Goal: Task Accomplishment & Management: Manage account settings

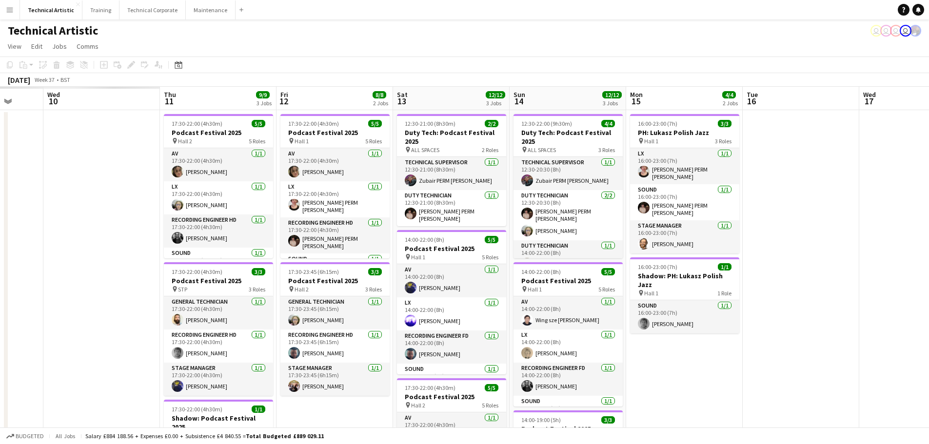
scroll to position [0, 273]
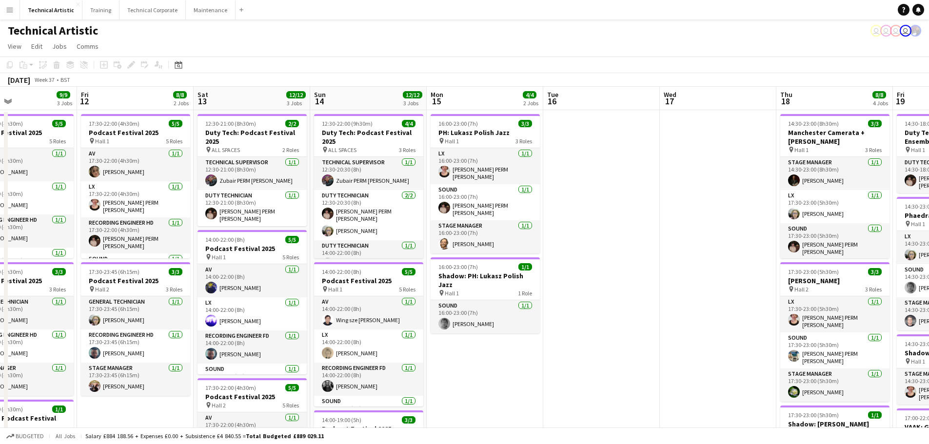
drag, startPoint x: 297, startPoint y: 243, endPoint x: 664, endPoint y: 224, distance: 368.2
click at [664, 224] on app-calendar-viewport "Tue 9 Wed 10 2/2 1 Job Thu 11 9/9 3 Jobs Fri 12 8/8 2 Jobs Sat 13 12/12 3 Jobs …" at bounding box center [464, 332] width 929 height 491
drag, startPoint x: 134, startPoint y: 83, endPoint x: 242, endPoint y: 83, distance: 108.3
click at [266, 83] on div "[DATE] Week 37 • BST" at bounding box center [464, 80] width 929 height 14
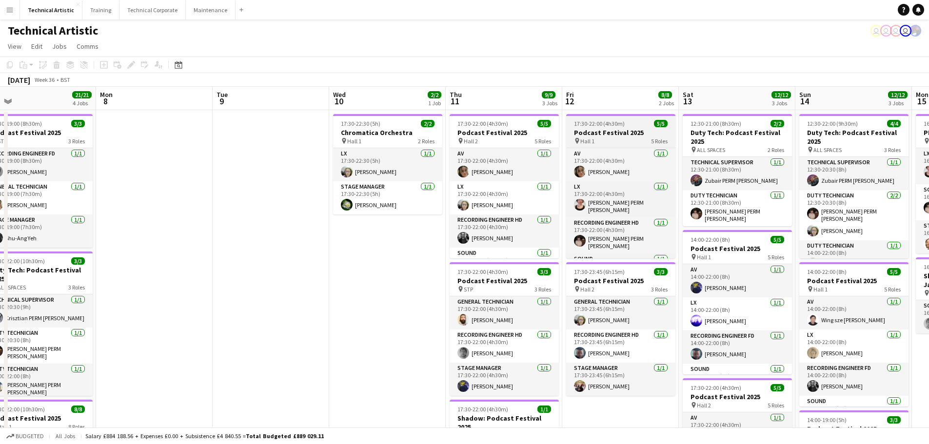
drag, startPoint x: 118, startPoint y: 101, endPoint x: 734, endPoint y: 123, distance: 616.8
click at [750, 128] on app-calendar-viewport "Fri 5 17/17 4 Jobs Sat 6 9/9 1 Job Sun 7 21/21 4 Jobs Mon 8 Tue 9 Wed 10 2/2 1 …" at bounding box center [464, 403] width 929 height 633
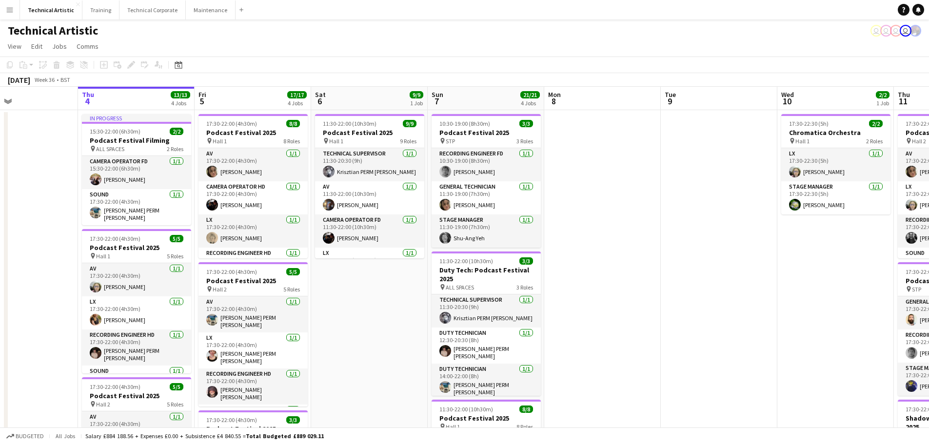
scroll to position [0, 269]
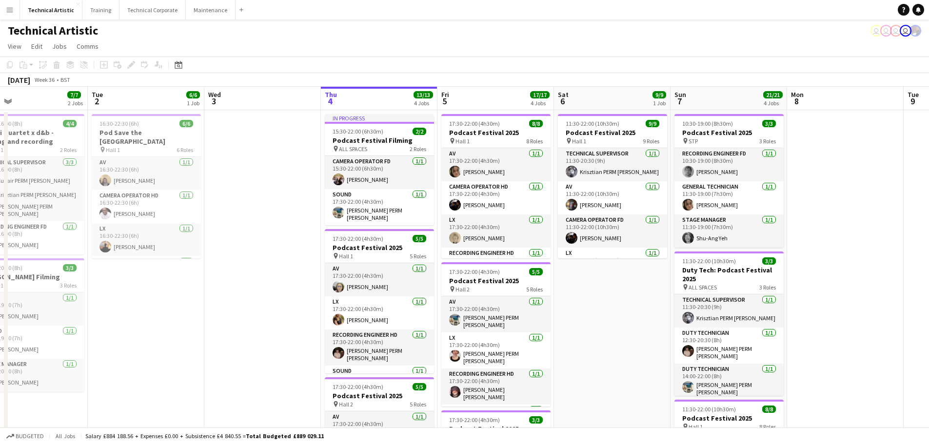
drag, startPoint x: 440, startPoint y: 176, endPoint x: 906, endPoint y: 185, distance: 465.3
click at [908, 183] on app-calendar-viewport "Sat 30 Sun 31 Mon 1 7/7 2 Jobs Tue 2 6/6 1 Job Wed 3 Thu 4 13/13 4 Jobs Fri 5 1…" at bounding box center [464, 403] width 929 height 633
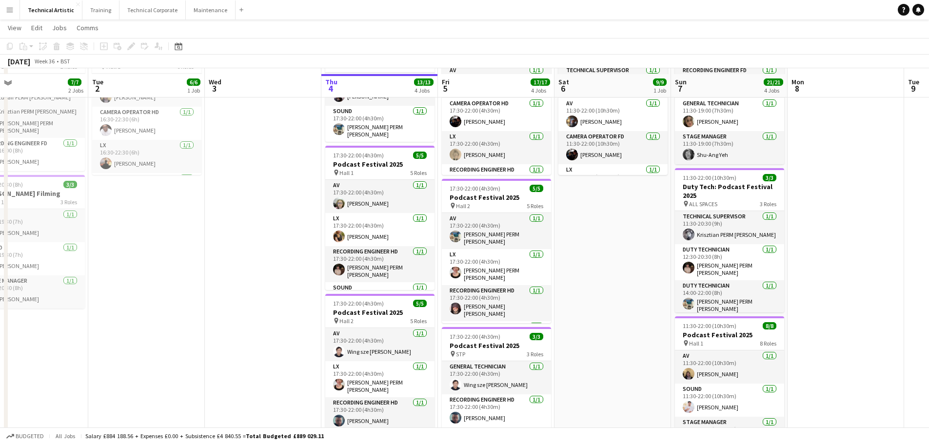
scroll to position [98, 0]
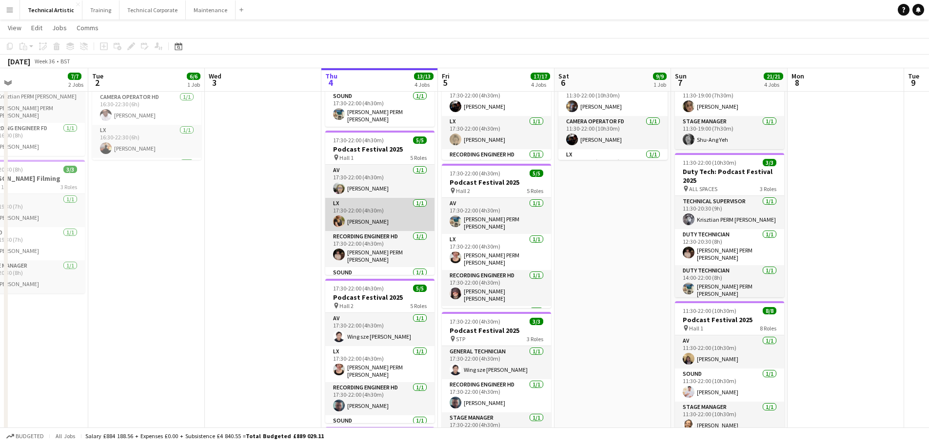
click at [336, 221] on app-user-avatar at bounding box center [339, 222] width 12 height 12
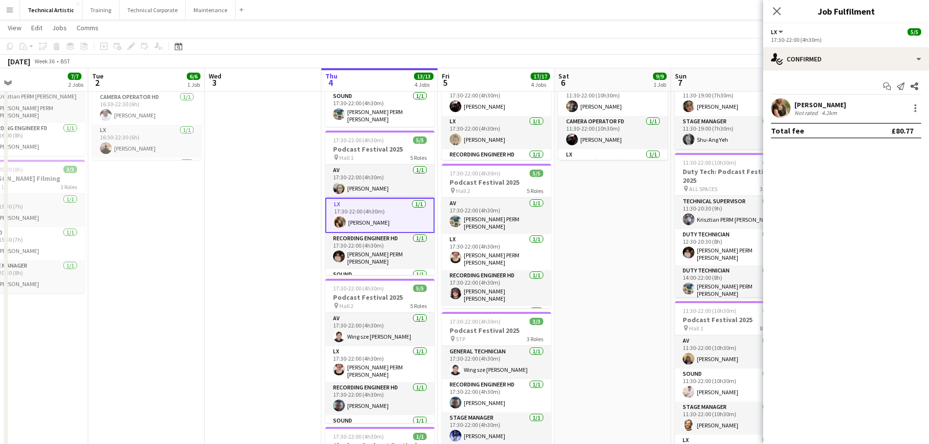
click at [784, 106] on app-user-avatar at bounding box center [781, 109] width 20 height 20
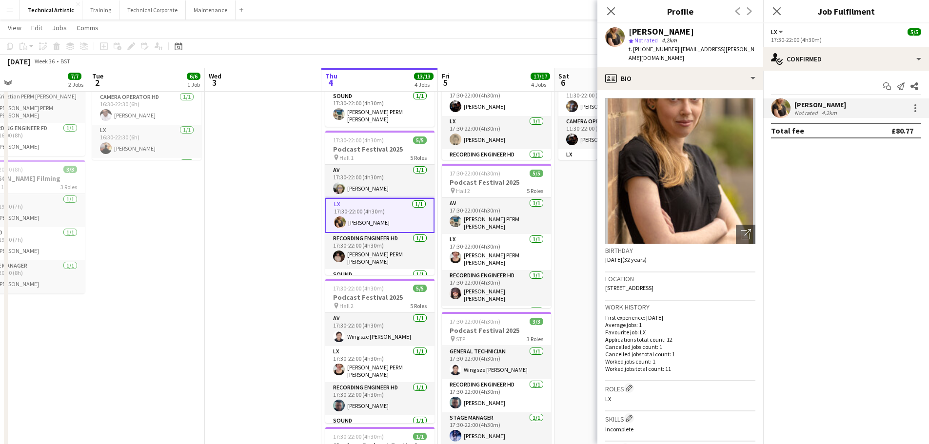
click at [609, 3] on div "Close pop-in" at bounding box center [610, 11] width 27 height 22
click at [610, 13] on icon at bounding box center [610, 10] width 9 height 9
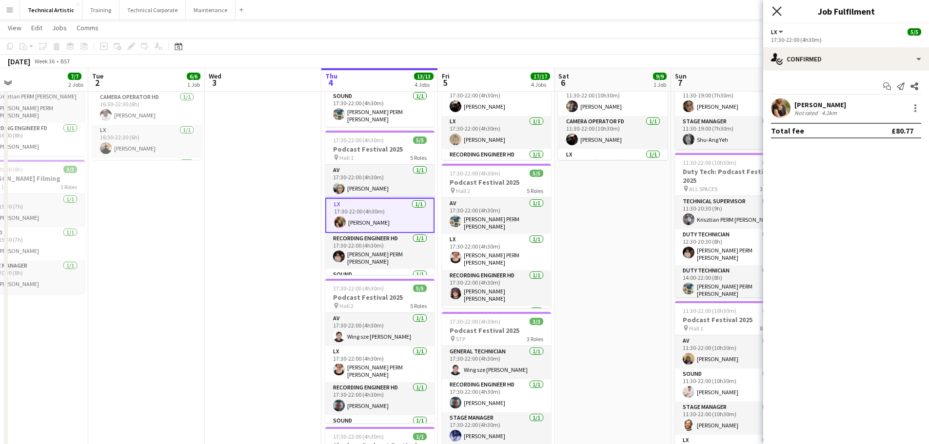
click at [780, 7] on icon "Close pop-in" at bounding box center [776, 10] width 9 height 9
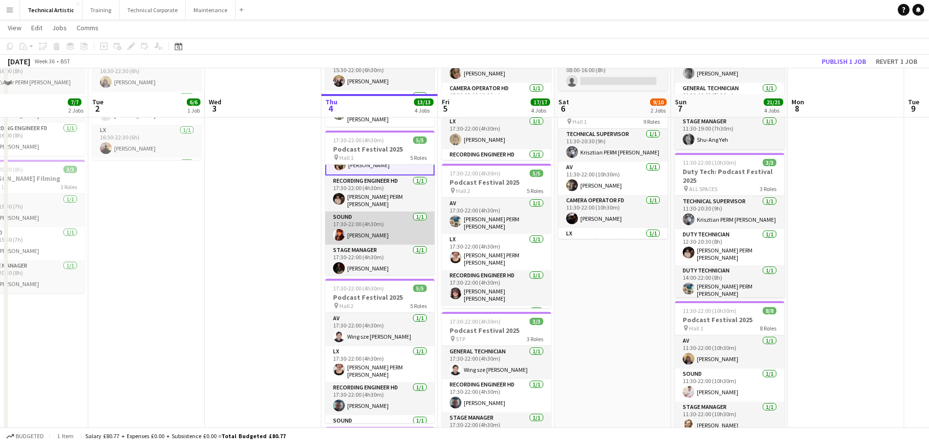
scroll to position [146, 0]
